Goal: Find specific page/section: Find specific page/section

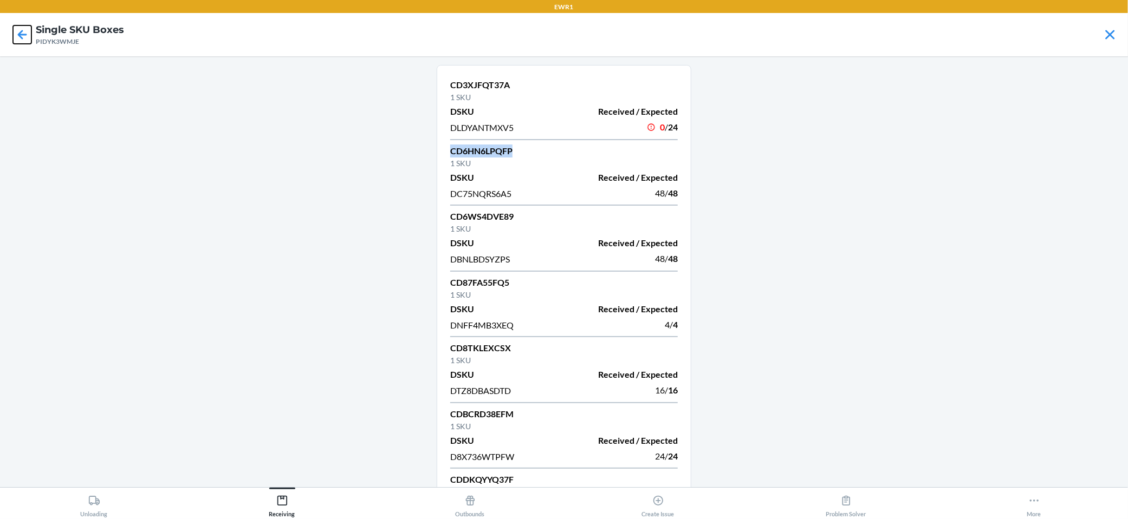
click at [22, 35] on icon at bounding box center [22, 34] width 9 height 9
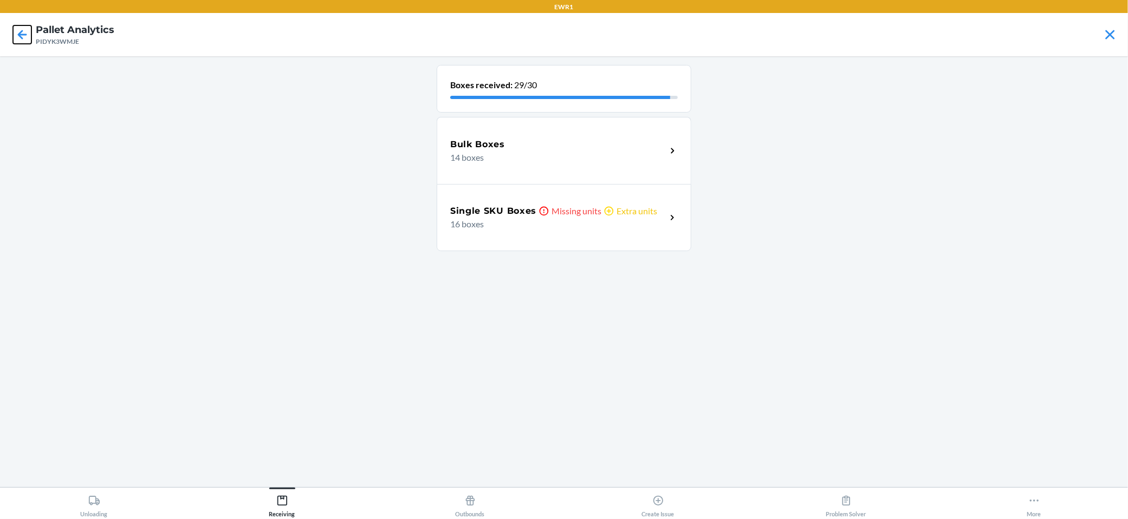
click at [23, 35] on icon at bounding box center [22, 34] width 9 height 9
click at [593, 155] on p "12 boxes" at bounding box center [553, 157] width 207 height 13
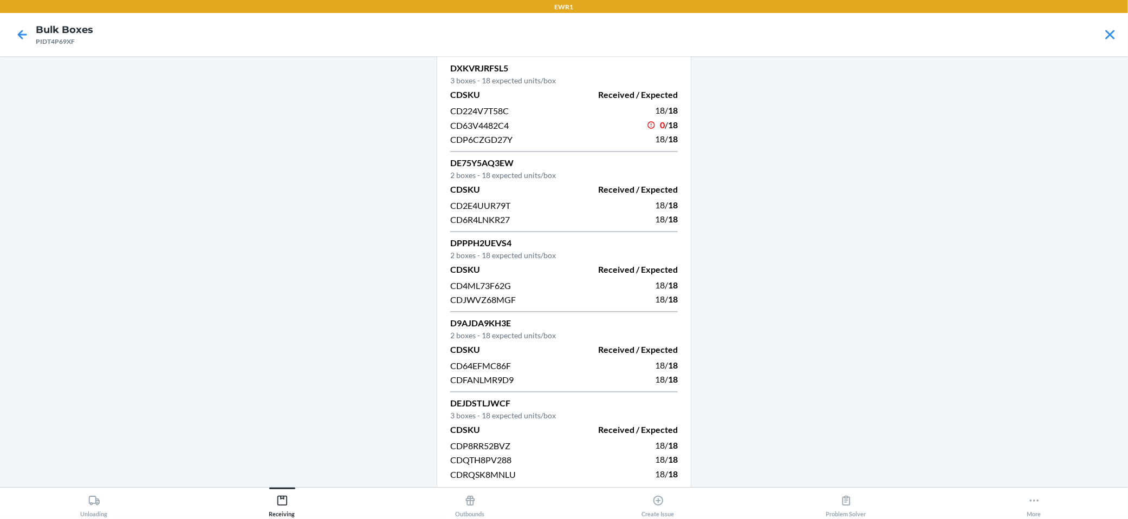
scroll to position [24, 0]
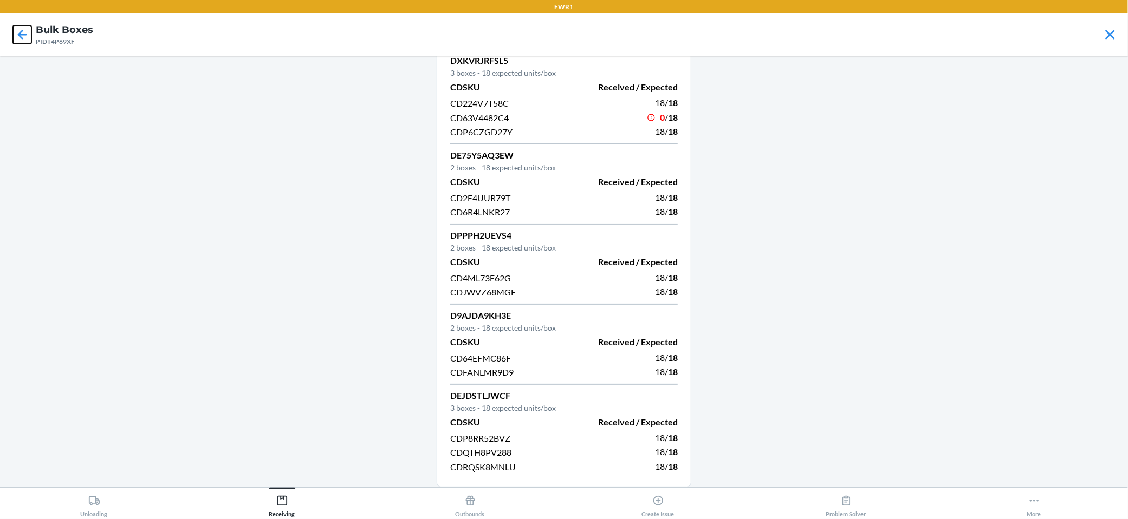
click at [25, 33] on icon at bounding box center [22, 34] width 18 height 18
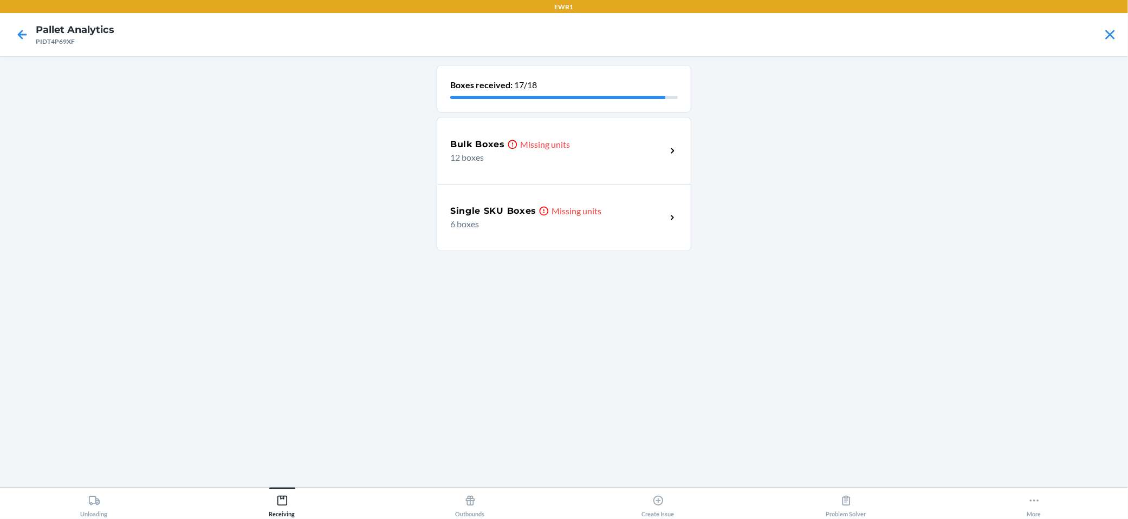
click at [499, 211] on h5 "Single SKU Boxes" at bounding box center [493, 211] width 86 height 13
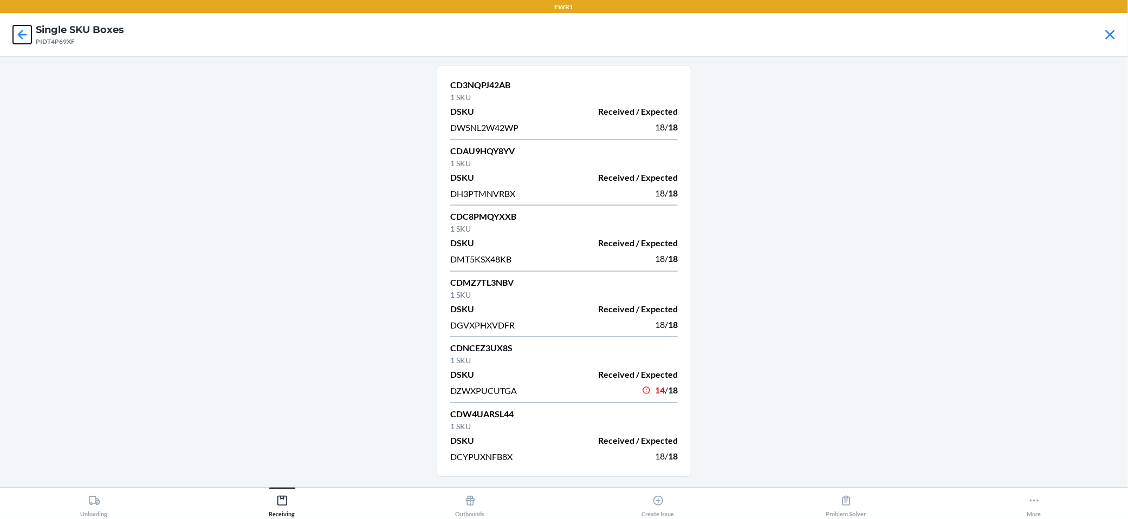
click at [22, 30] on icon at bounding box center [22, 34] width 9 height 9
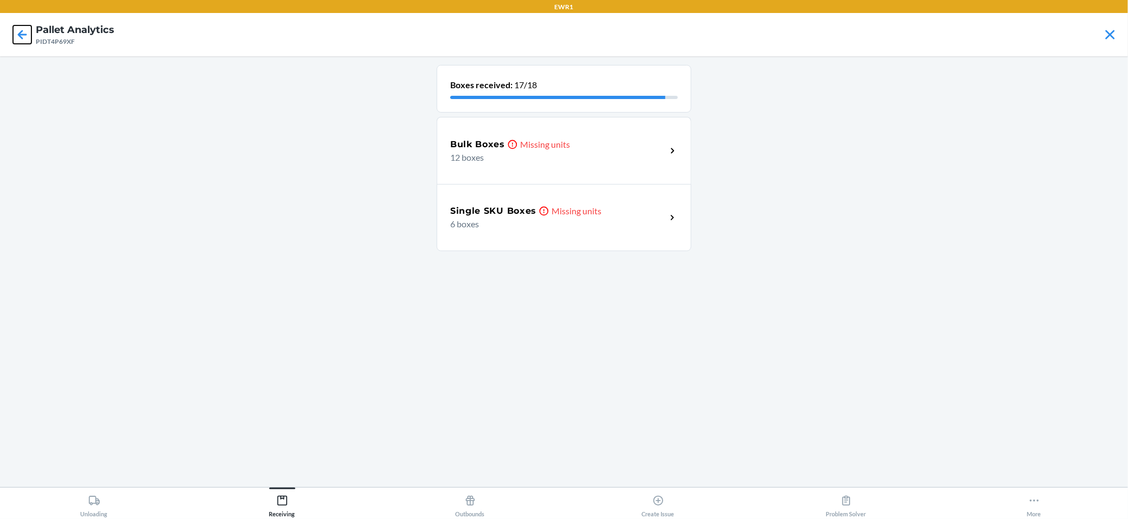
click at [23, 33] on icon at bounding box center [22, 34] width 18 height 18
click at [495, 142] on h5 "Bulk Boxes" at bounding box center [477, 144] width 55 height 13
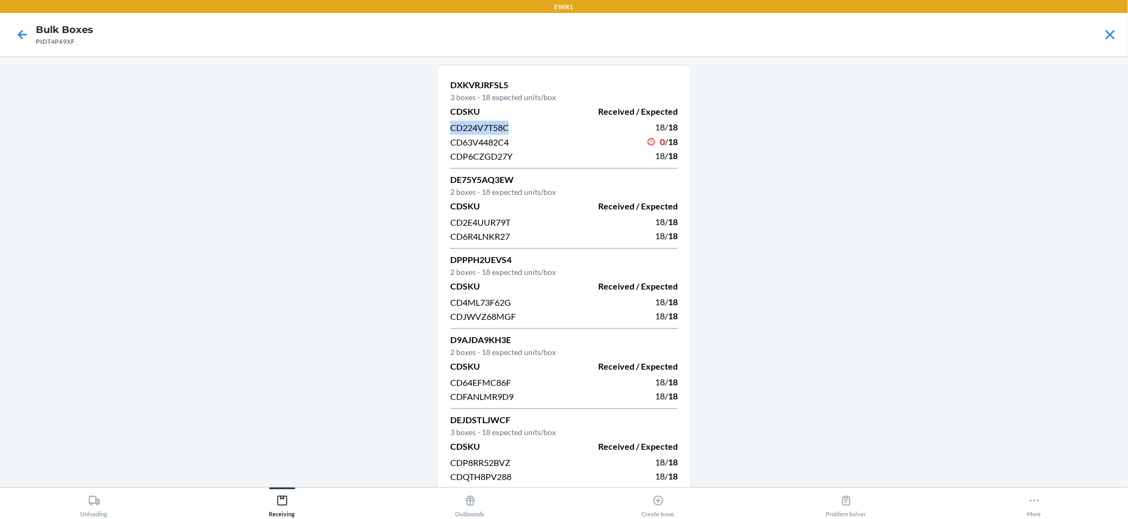
drag, startPoint x: 505, startPoint y: 122, endPoint x: 445, endPoint y: 122, distance: 59.6
click at [450, 122] on div "CD224V7T58C" at bounding box center [503, 127] width 107 height 15
copy span "CD224V7T58C"
